Goal: Task Accomplishment & Management: Complete application form

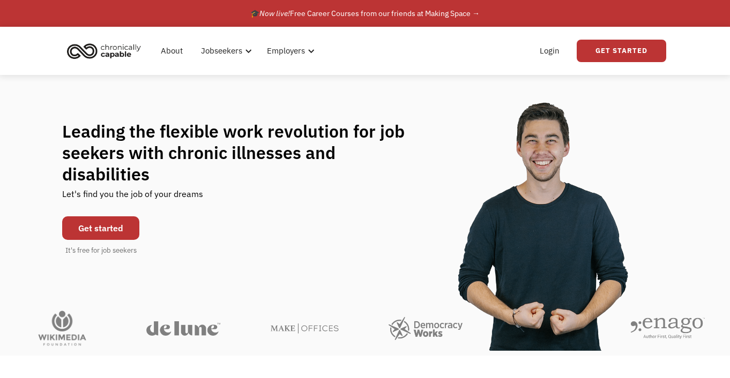
click at [117, 216] on link "Get started" at bounding box center [100, 228] width 77 height 24
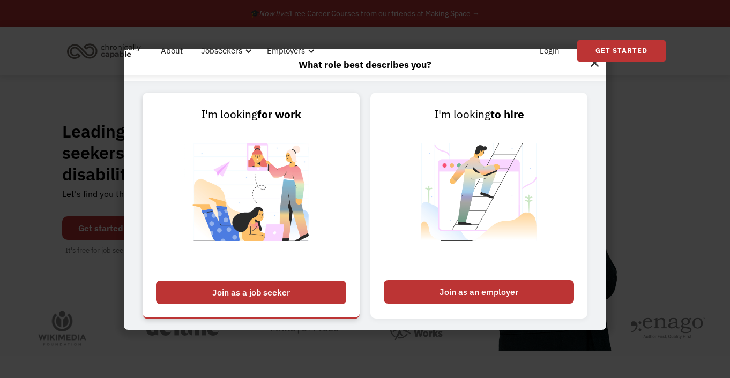
click at [268, 286] on div "Join as a job seeker" at bounding box center [251, 293] width 190 height 24
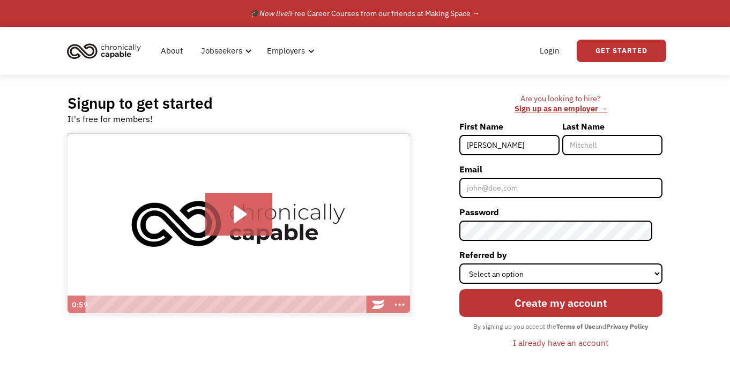
type input "[PERSON_NAME]"
click at [582, 145] on input "A [PERSON_NAME]" at bounding box center [612, 145] width 100 height 20
type input "[PERSON_NAME]"
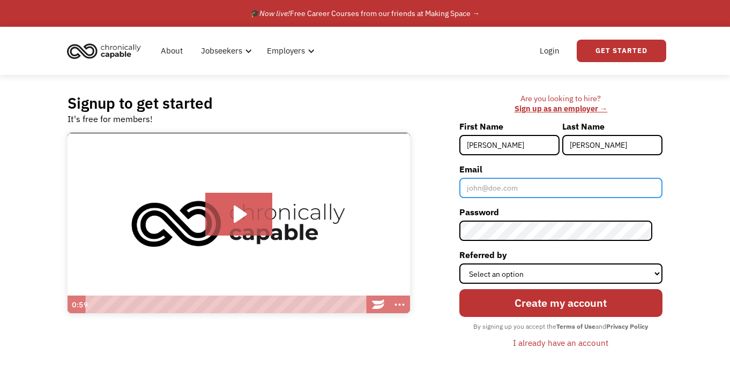
click at [516, 184] on input "Email" at bounding box center [560, 188] width 203 height 20
type input "[EMAIL_ADDRESS][DOMAIN_NAME]"
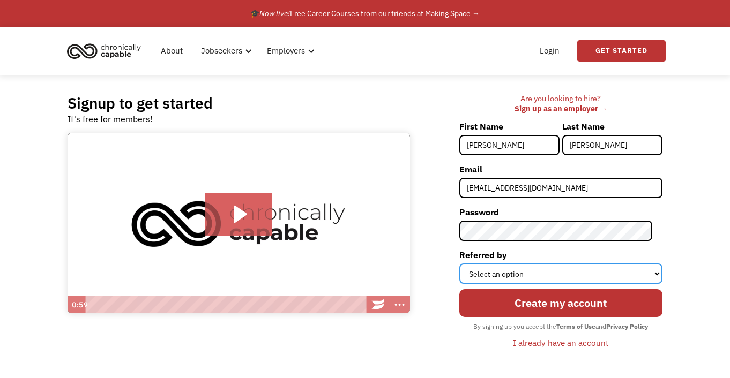
click at [583, 275] on select "Select an option Instagram Facebook Twitter Search Engine News Article Word of …" at bounding box center [560, 274] width 203 height 20
select select "Other"
click at [469, 264] on select "Select an option Instagram Facebook Twitter Search Engine News Article Word of …" at bounding box center [560, 274] width 203 height 20
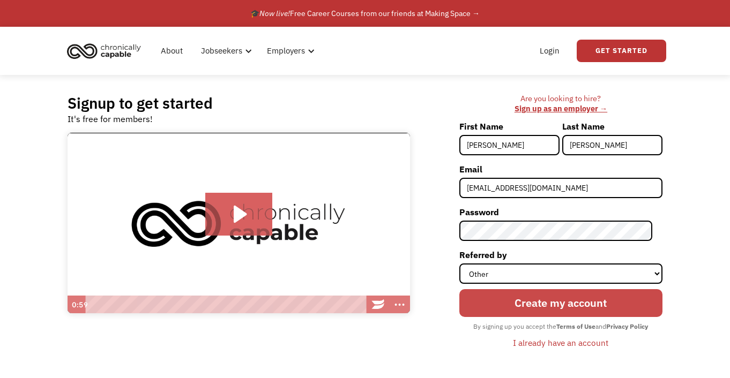
click at [590, 303] on input "Create my account" at bounding box center [560, 303] width 203 height 28
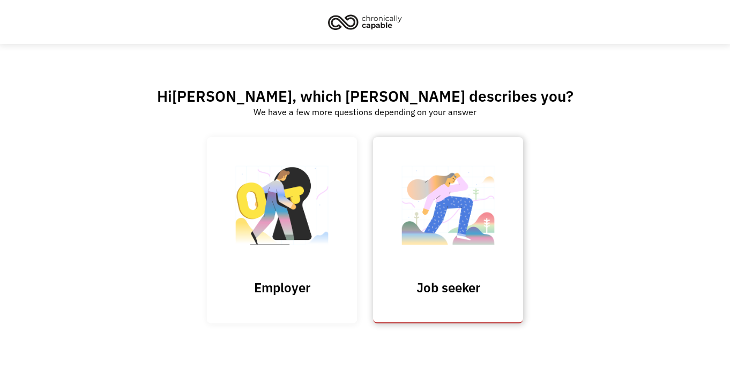
click at [435, 263] on img at bounding box center [447, 211] width 107 height 104
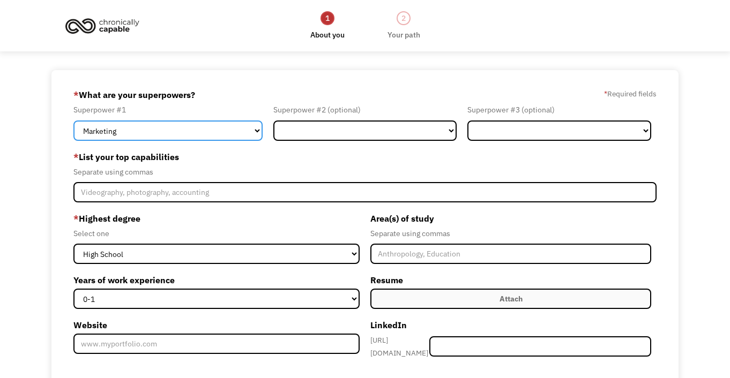
click at [257, 130] on select "Marketing Human Resources Finance Technology Operations Sales Industrial & Manu…" at bounding box center [167, 131] width 189 height 20
select select "Design"
click at [73, 121] on select "Marketing Human Resources Finance Technology Operations Sales Industrial & Manu…" at bounding box center [167, 131] width 189 height 20
